Goal: Transaction & Acquisition: Purchase product/service

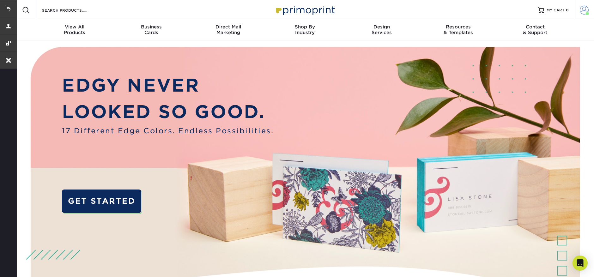
click at [585, 10] on span at bounding box center [584, 10] width 9 height 9
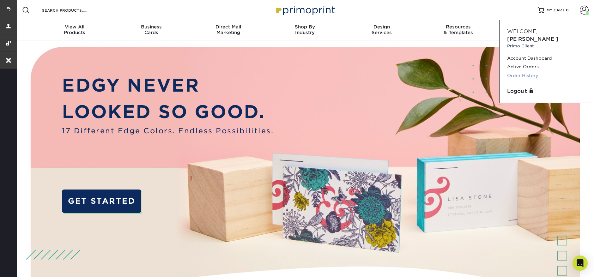
click at [534, 71] on link "Order History" at bounding box center [546, 75] width 79 height 9
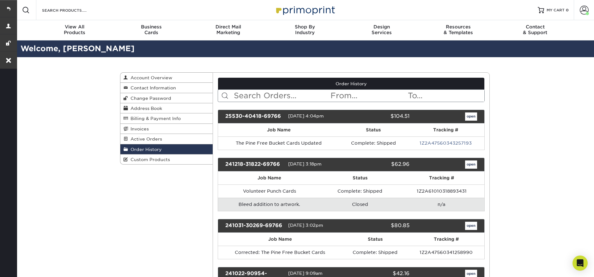
click at [246, 96] on input "text" at bounding box center [281, 96] width 97 height 12
paste input "23118-121266-69766"
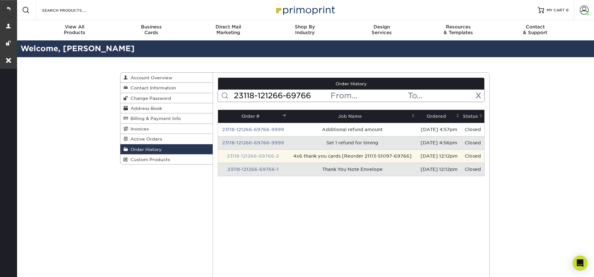
type input "23118-121266-69766"
click at [250, 155] on link "23118-121266-69766-2" at bounding box center [253, 156] width 52 height 5
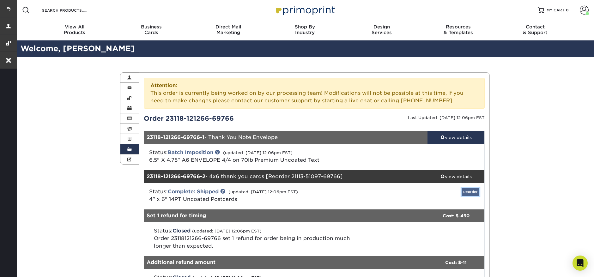
click at [467, 194] on link "Reorder" at bounding box center [471, 192] width 18 height 8
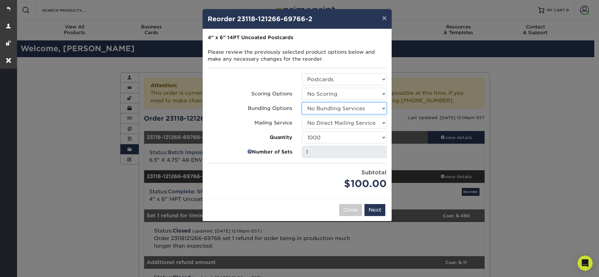
click at [360, 112] on select "Select Option No Bundling Services Yes, Bundles of 50 (+2 Days) Yes, Bundles of…" at bounding box center [344, 108] width 85 height 12
click at [379, 211] on button "Next" at bounding box center [374, 210] width 21 height 12
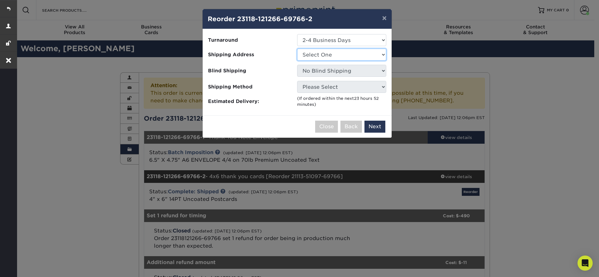
click at [348, 56] on select "Select One Amanda's House Office Pineville Updated Street Name Address" at bounding box center [341, 55] width 89 height 12
click at [342, 56] on select "Select One Amanda's House Office Pineville Updated Street Name Address" at bounding box center [341, 55] width 89 height 12
select select "201438"
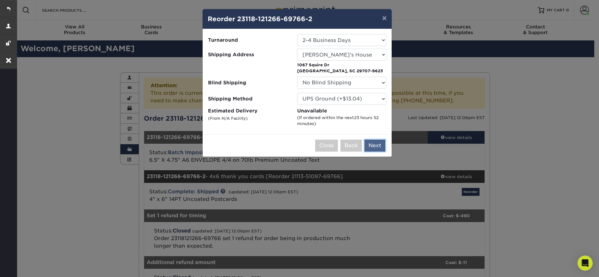
click at [369, 148] on button "Next" at bounding box center [374, 146] width 21 height 12
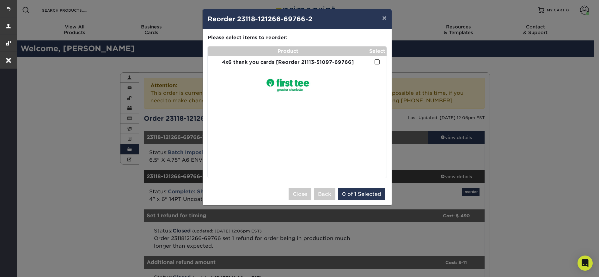
click at [378, 62] on span at bounding box center [377, 62] width 5 height 6
click at [0, 0] on input "checkbox" at bounding box center [0, 0] width 0 height 0
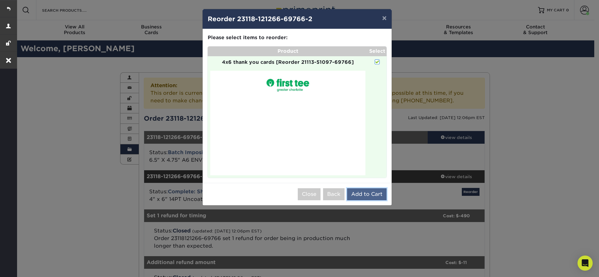
click at [372, 198] on button "Add to Cart" at bounding box center [367, 194] width 40 height 12
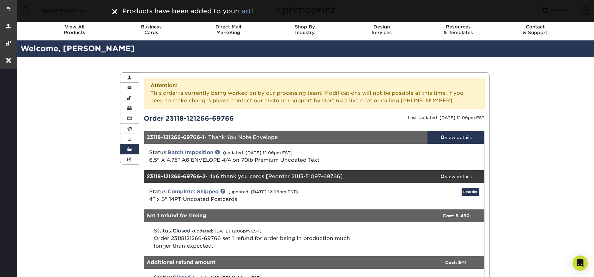
click at [251, 12] on u "cart" at bounding box center [244, 11] width 13 height 8
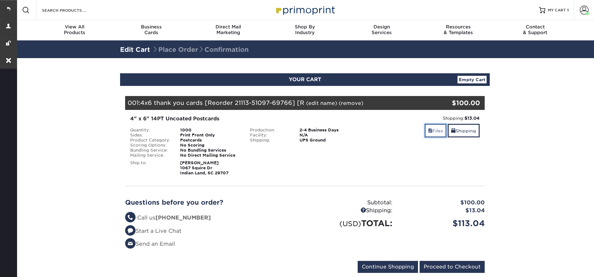
click at [432, 135] on link "Files" at bounding box center [436, 131] width 22 height 14
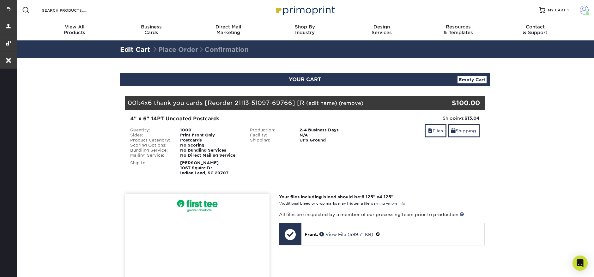
click at [587, 8] on span at bounding box center [584, 10] width 9 height 9
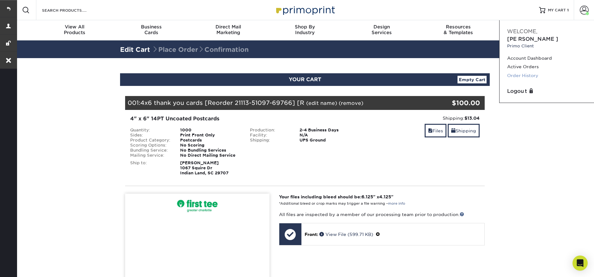
click at [529, 71] on link "Order History" at bounding box center [546, 75] width 79 height 9
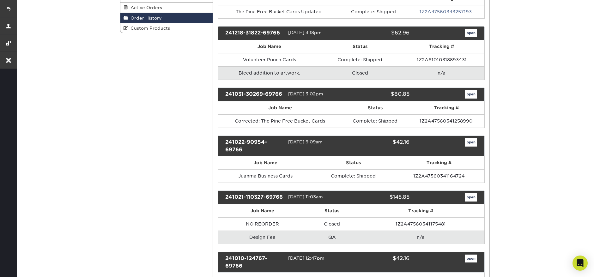
scroll to position [138, 0]
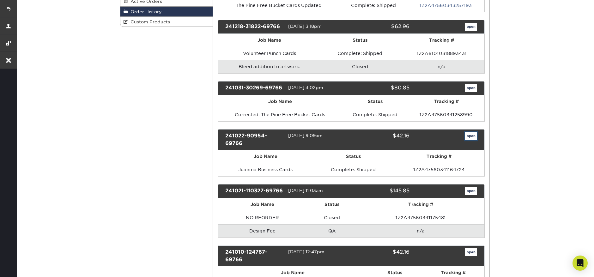
click at [467, 134] on link "open" at bounding box center [471, 136] width 12 height 8
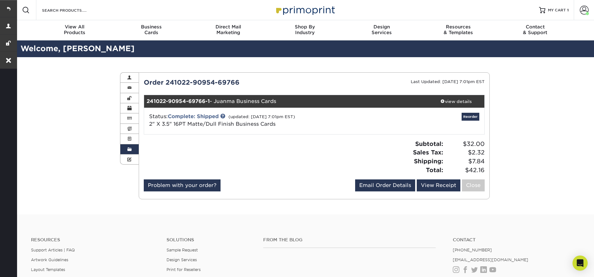
click at [125, 149] on link "Order History" at bounding box center [129, 149] width 18 height 10
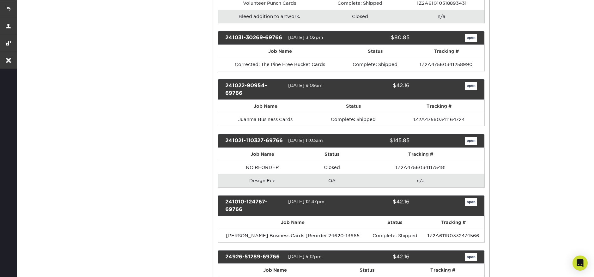
scroll to position [161, 0]
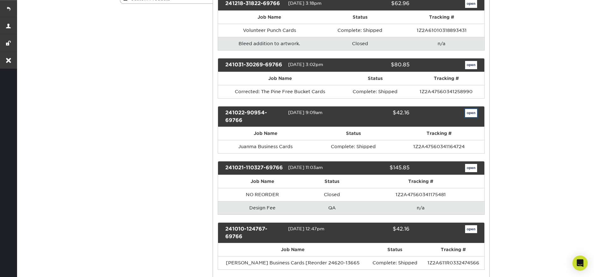
click at [474, 115] on link "open" at bounding box center [471, 113] width 12 height 8
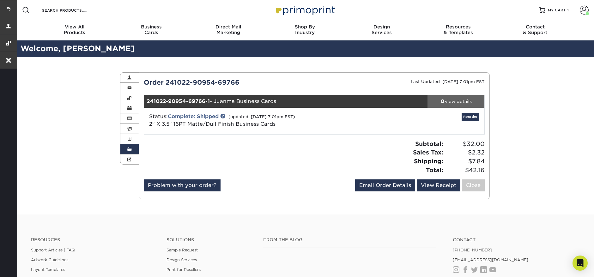
click at [451, 105] on link "view details" at bounding box center [456, 101] width 57 height 13
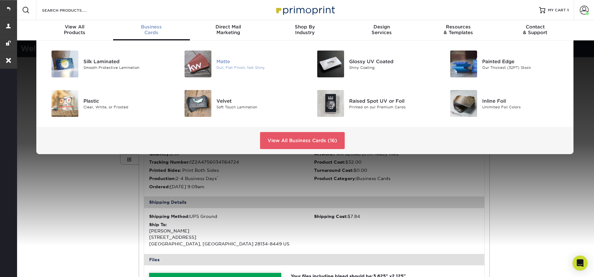
click at [233, 65] on div "Dull, Flat Finish, Not Shiny" at bounding box center [259, 67] width 84 height 5
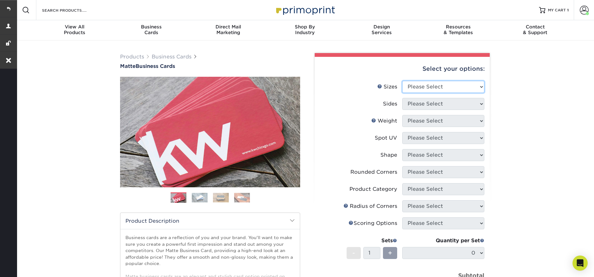
click at [441, 89] on select "Please Select 1.5" x 3.5" - Mini 1.75" x 3.5" - Mini 2" x 2" - Square 2" x 3" -…" at bounding box center [443, 87] width 82 height 12
select select "2.00x3.50"
click at [419, 102] on select "Please Select Print Both Sides Print Front Only" at bounding box center [443, 104] width 82 height 12
select select "13abbda7-1d64-4f25-8bb2-c179b224825d"
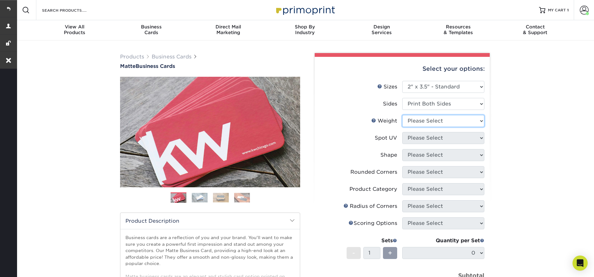
click at [426, 124] on select "Please Select 16PT 14PT" at bounding box center [443, 121] width 82 height 12
select select "16PT"
click at [423, 137] on select "Please Select No Spot UV Front and Back (Both Sides) Front Only Back Only" at bounding box center [443, 138] width 82 height 12
select select "3"
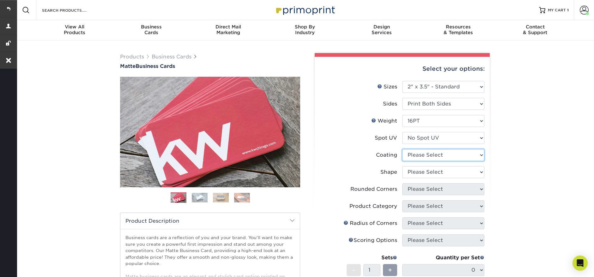
click at [429, 158] on select at bounding box center [443, 155] width 82 height 12
select select "121bb7b5-3b4d-429f-bd8d-bbf80e953313"
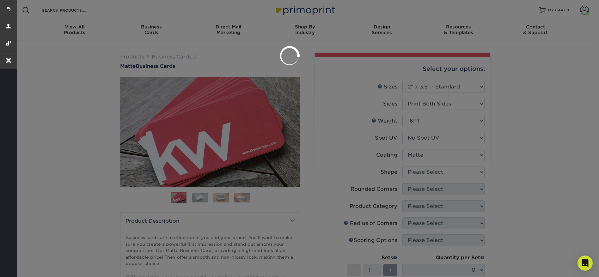
click at [432, 173] on div at bounding box center [299, 138] width 599 height 277
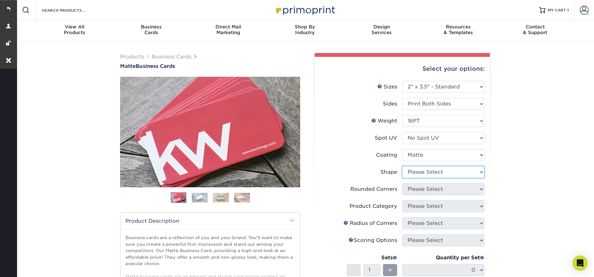
click at [432, 175] on select "Please Select Standard Oval" at bounding box center [443, 172] width 82 height 12
select select "standard"
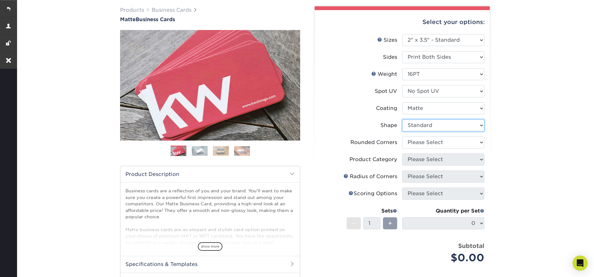
scroll to position [47, 0]
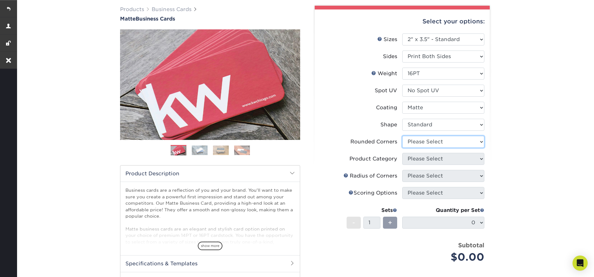
click at [431, 143] on select "Please Select Yes - Round 2 Corners Yes - Round 4 Corners No" at bounding box center [443, 142] width 82 height 12
select select "0"
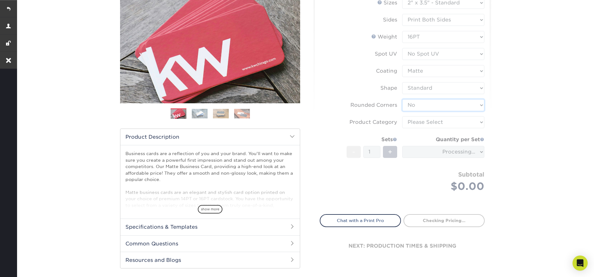
scroll to position [88, 0]
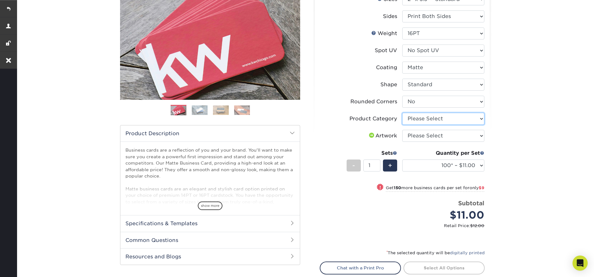
click at [429, 118] on select "Please Select Business Cards" at bounding box center [443, 119] width 82 height 12
select select "3b5148f1-0588-4f88-a218-97bcfdce65c1"
drag, startPoint x: 429, startPoint y: 118, endPoint x: 432, endPoint y: 133, distance: 16.0
click at [432, 133] on select "Please Select I will upload files I need a design - $100" at bounding box center [443, 136] width 82 height 12
select select "upload"
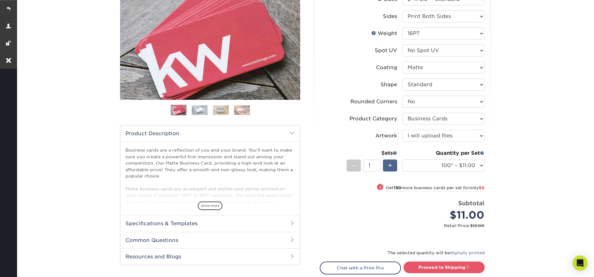
click at [391, 168] on span "+" at bounding box center [390, 165] width 4 height 9
type input "2"
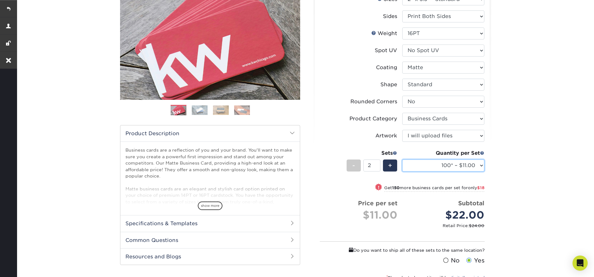
click at [462, 166] on select "100* – $11.00 250* – $20.00 500 – $39.00 1000 – $49.00 2500 – $87.00 5000 – $16…" at bounding box center [443, 166] width 82 height 12
select select "250* – $20.00"
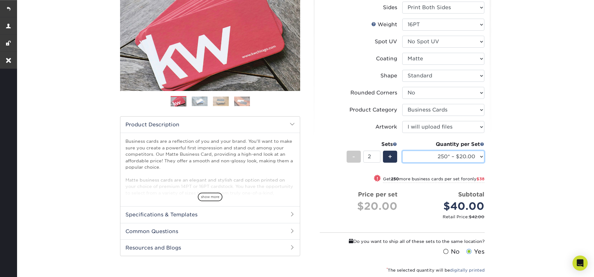
scroll to position [179, 0]
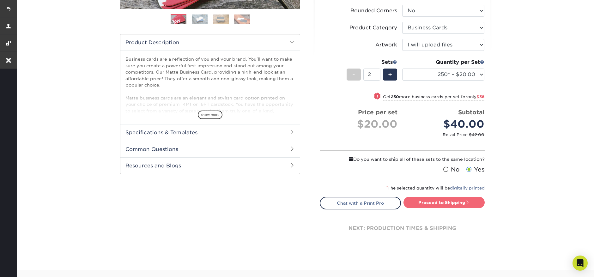
click at [470, 205] on link "Proceed to Shipping" at bounding box center [444, 202] width 81 height 11
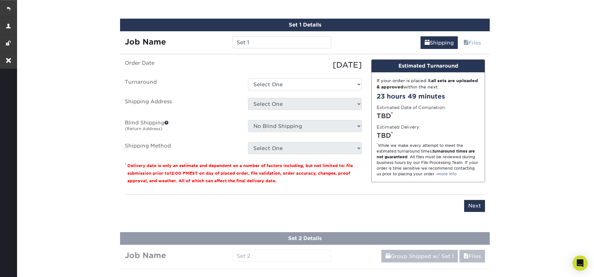
scroll to position [392, 0]
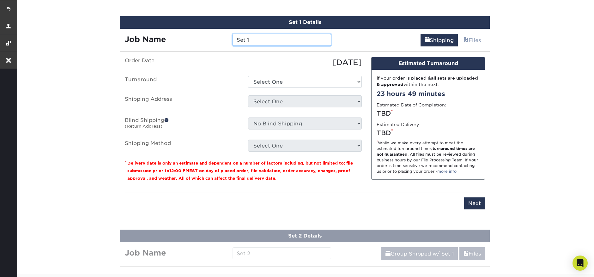
drag, startPoint x: 258, startPoint y: 40, endPoint x: 231, endPoint y: 38, distance: 27.6
click at [231, 38] on div "Set 1" at bounding box center [282, 40] width 108 height 12
paste input "Grace Beatty"
type input "[PERSON_NAME] - typesetting"
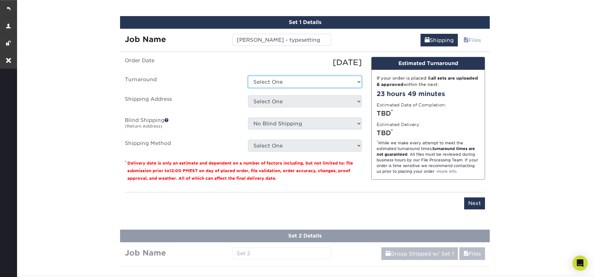
click at [289, 84] on select "Select One 2-4 Business Days 2 Day Next Business Day" at bounding box center [305, 82] width 114 height 12
select select "23721297-b68b-4846-ba83-3171e6bd9d78"
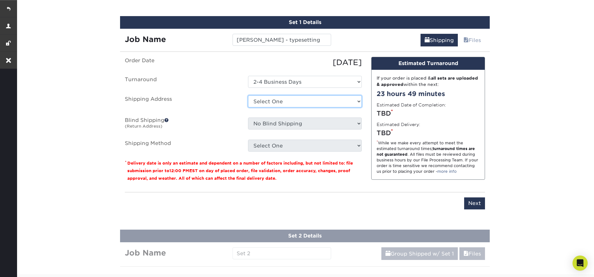
click at [282, 102] on select "Select One Amanda's House Office Pineville Updated Street Name Address + Add Ne…" at bounding box center [305, 101] width 114 height 12
select select "201438"
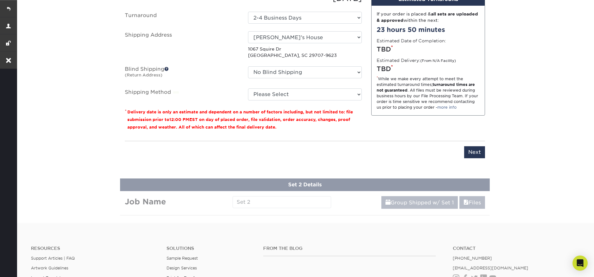
scroll to position [458, 0]
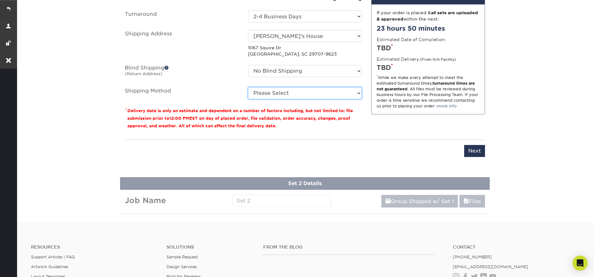
click at [337, 95] on select "Please Select UPS Ground (+$7.84) UPS 3 Day Select (+$28.17) UPS 2nd Day Air (+…" at bounding box center [305, 93] width 114 height 12
select select "03"
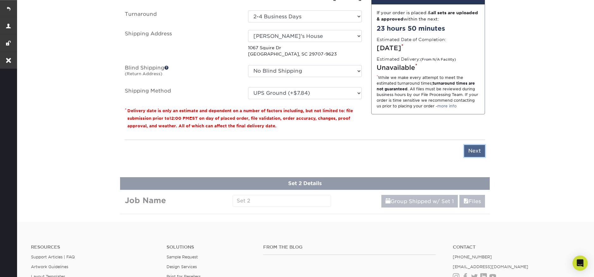
click at [471, 152] on input "Next" at bounding box center [474, 151] width 21 height 12
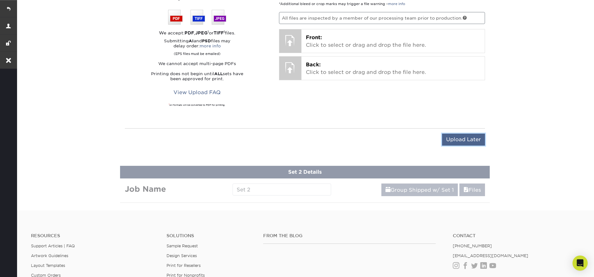
click at [469, 144] on input "Upload Later" at bounding box center [463, 140] width 43 height 12
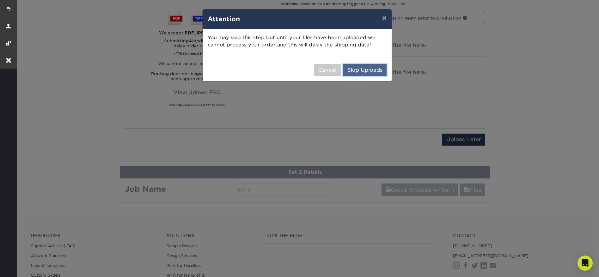
click at [373, 65] on button "Skip Uploads" at bounding box center [364, 70] width 43 height 12
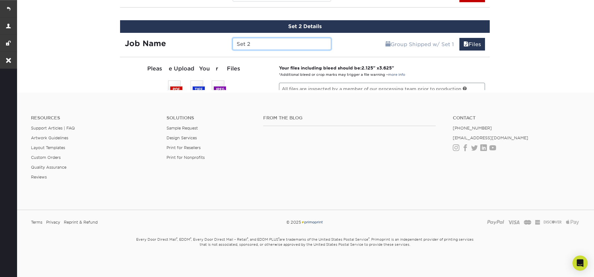
scroll to position [452, 0]
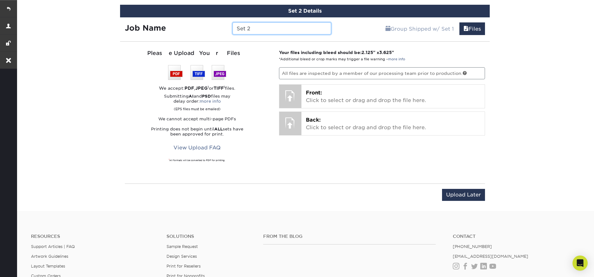
drag, startPoint x: 250, startPoint y: 28, endPoint x: 249, endPoint y: 41, distance: 12.4
click at [235, 28] on input "Set 2" at bounding box center [282, 28] width 98 height 12
paste input "Jacob Longwell"
type input "[PERSON_NAME] - typesetting"
click at [466, 194] on input "Upload Later" at bounding box center [463, 195] width 43 height 12
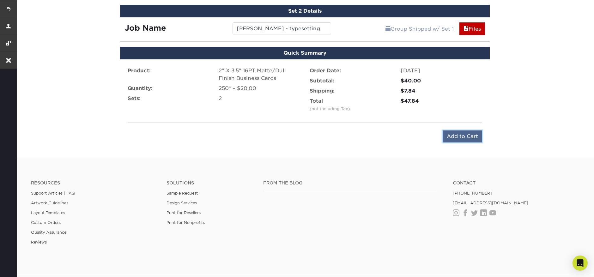
click at [455, 135] on input "Add to Cart" at bounding box center [463, 137] width 40 height 12
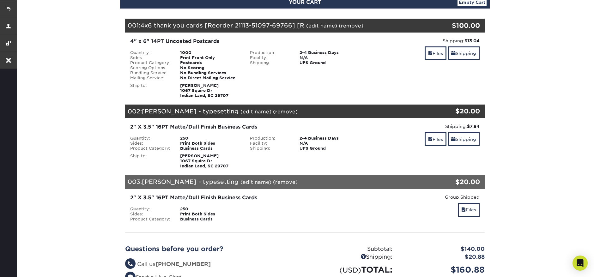
scroll to position [83, 0]
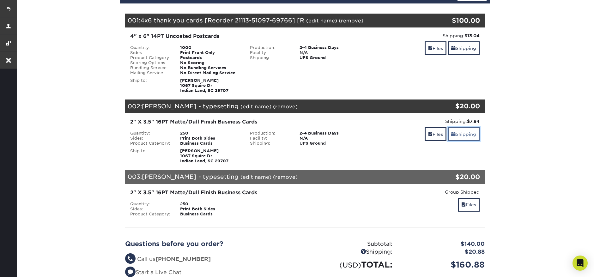
click at [463, 132] on link "Shipping" at bounding box center [464, 134] width 32 height 14
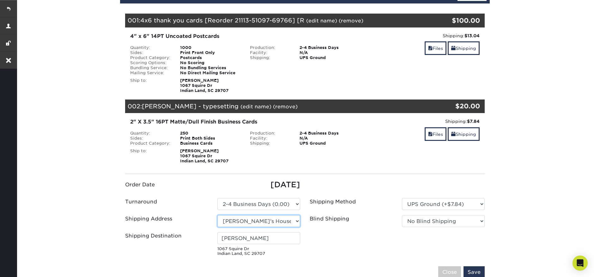
click at [289, 223] on select "Select One [PERSON_NAME][GEOGRAPHIC_DATA] Updated Street Name Address + Add New…" at bounding box center [258, 221] width 83 height 12
select select "274531"
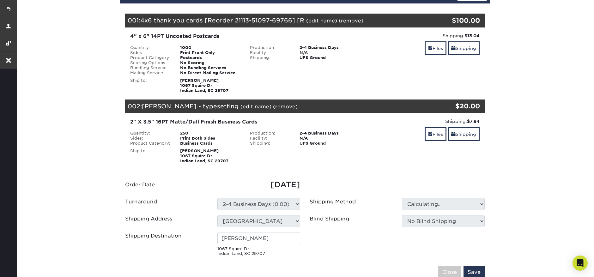
type input "[PERSON_NAME]"
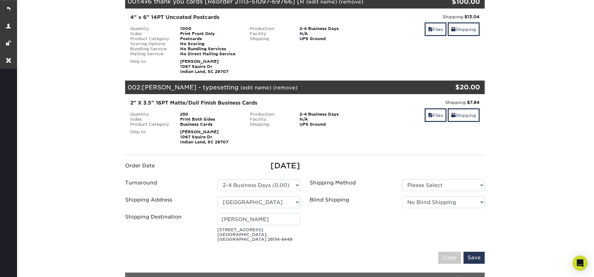
scroll to position [189, 0]
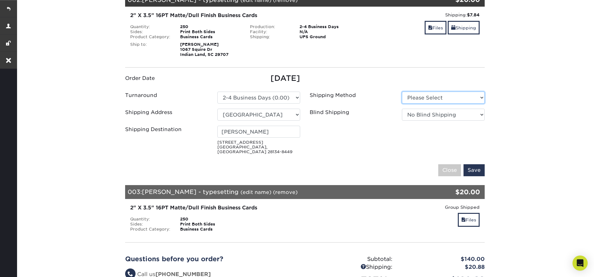
click at [447, 95] on select "Please Select Ground Shipping (+$14.96) 3 Day Shipping Service (+$15.36)" at bounding box center [443, 98] width 83 height 12
select select "03"
click at [472, 169] on input "Save" at bounding box center [474, 170] width 21 height 12
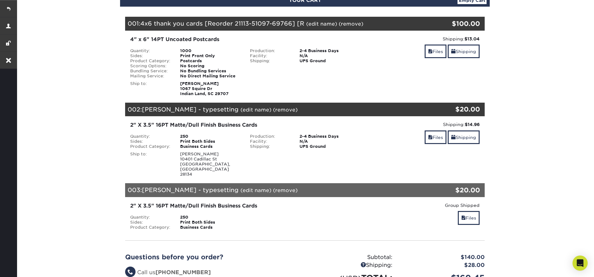
scroll to position [0, 0]
